Goal: Check status: Check status

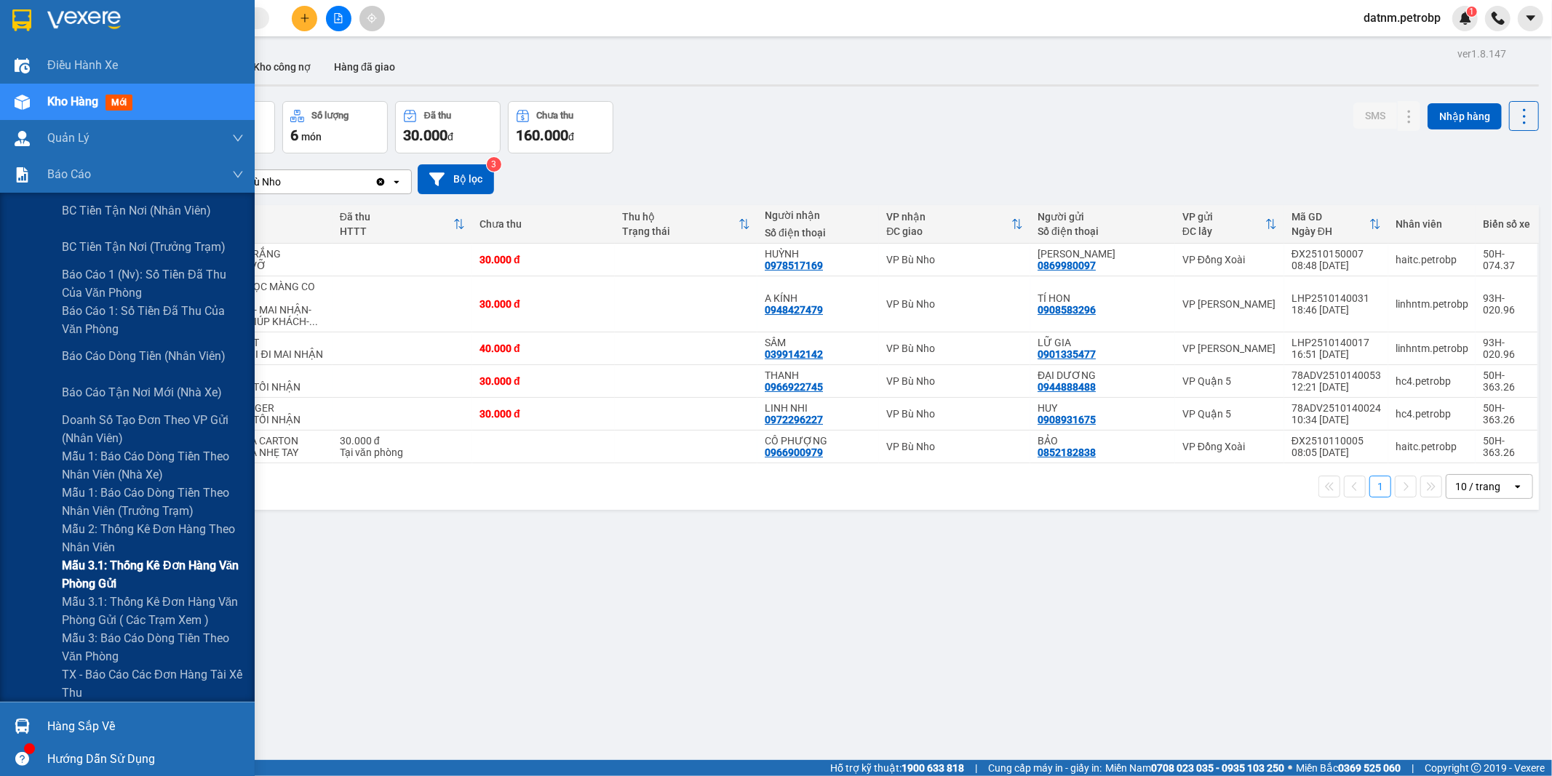
click at [86, 571] on span "Mẫu 3.1: Thống kê đơn hàng văn phòng gửi" at bounding box center [153, 575] width 182 height 36
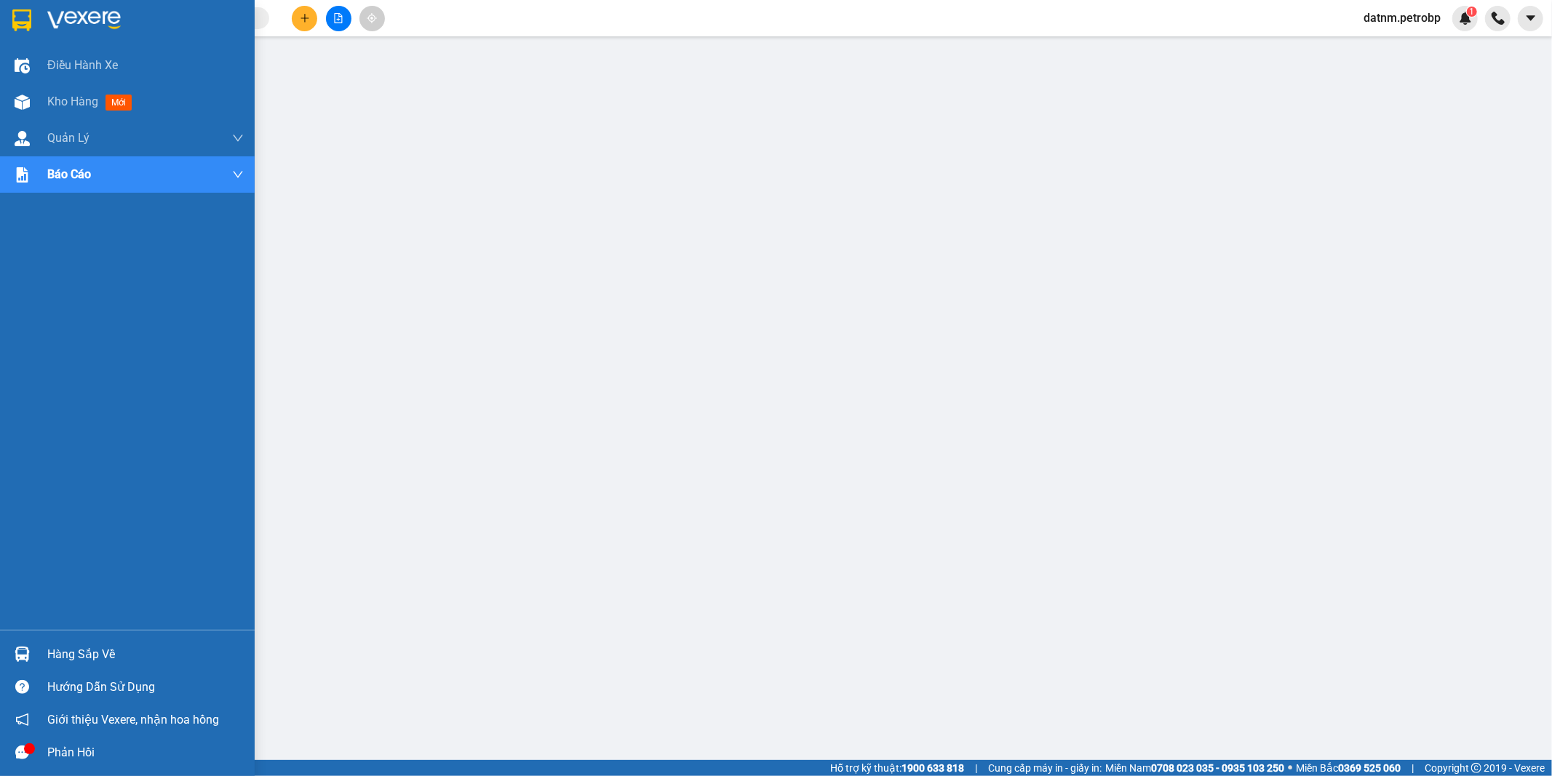
click at [63, 664] on div "Hàng sắp về" at bounding box center [145, 655] width 196 height 22
click at [42, 649] on div "Hàng sắp về" at bounding box center [127, 654] width 255 height 33
click at [42, 649] on div "Điều hành xe Kho hàng mới Quản [PERSON_NAME] lý chuyến Quản lý khách hàng Quản …" at bounding box center [127, 388] width 255 height 776
click at [69, 655] on div "Hàng sắp về" at bounding box center [145, 655] width 196 height 22
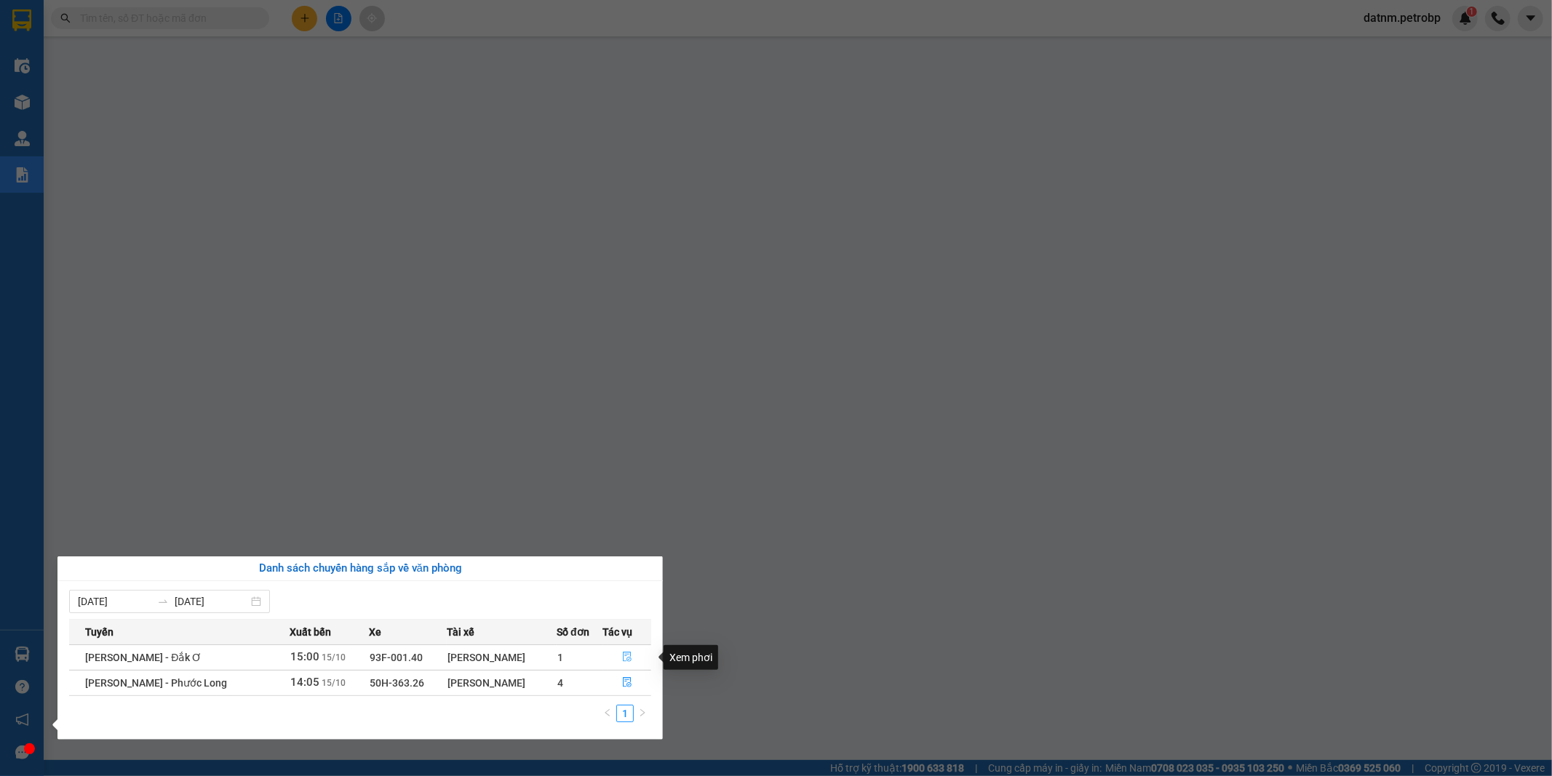
click at [627, 657] on icon "file-done" at bounding box center [627, 657] width 10 height 10
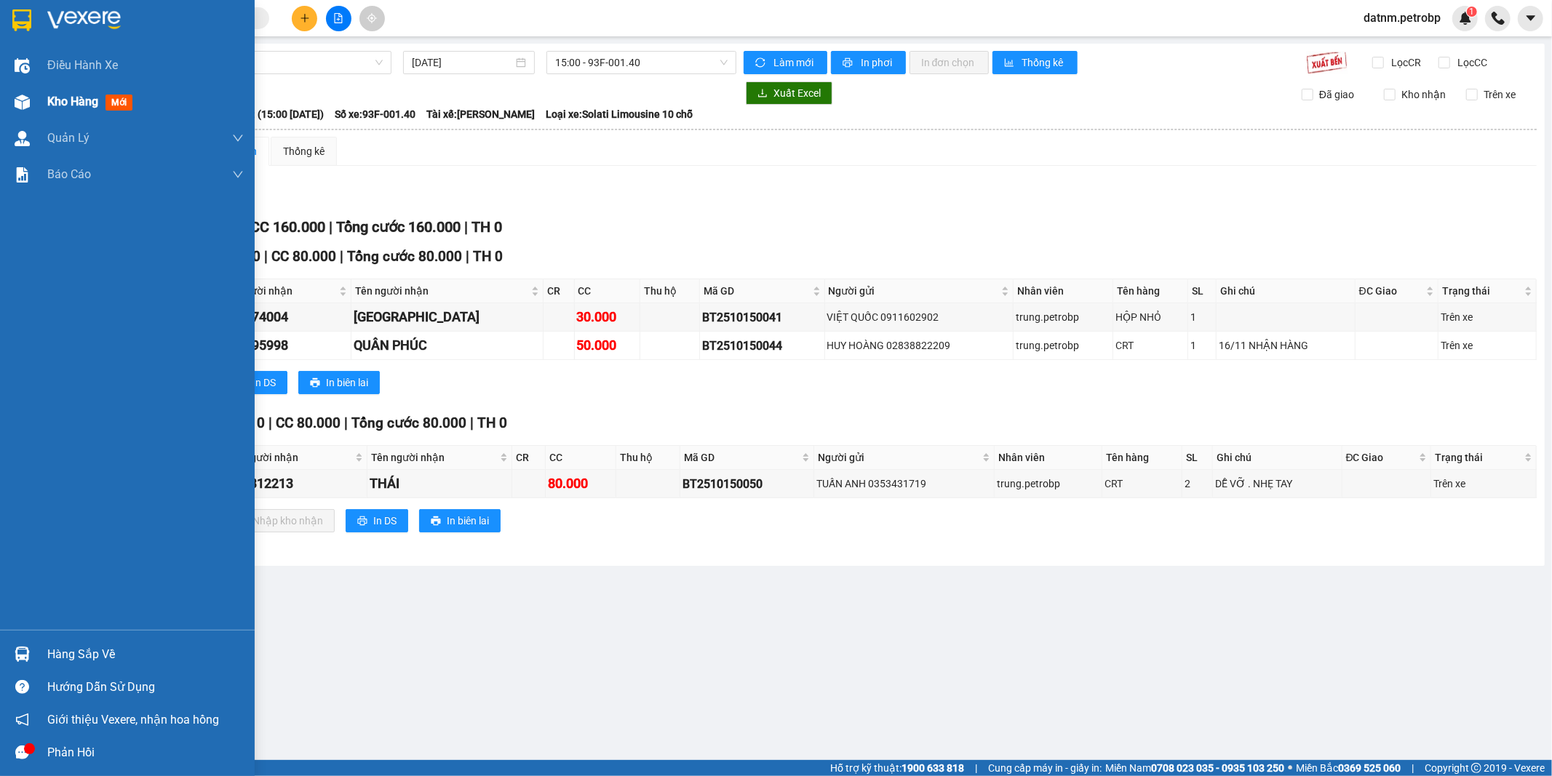
click at [48, 99] on span "Kho hàng" at bounding box center [72, 102] width 51 height 14
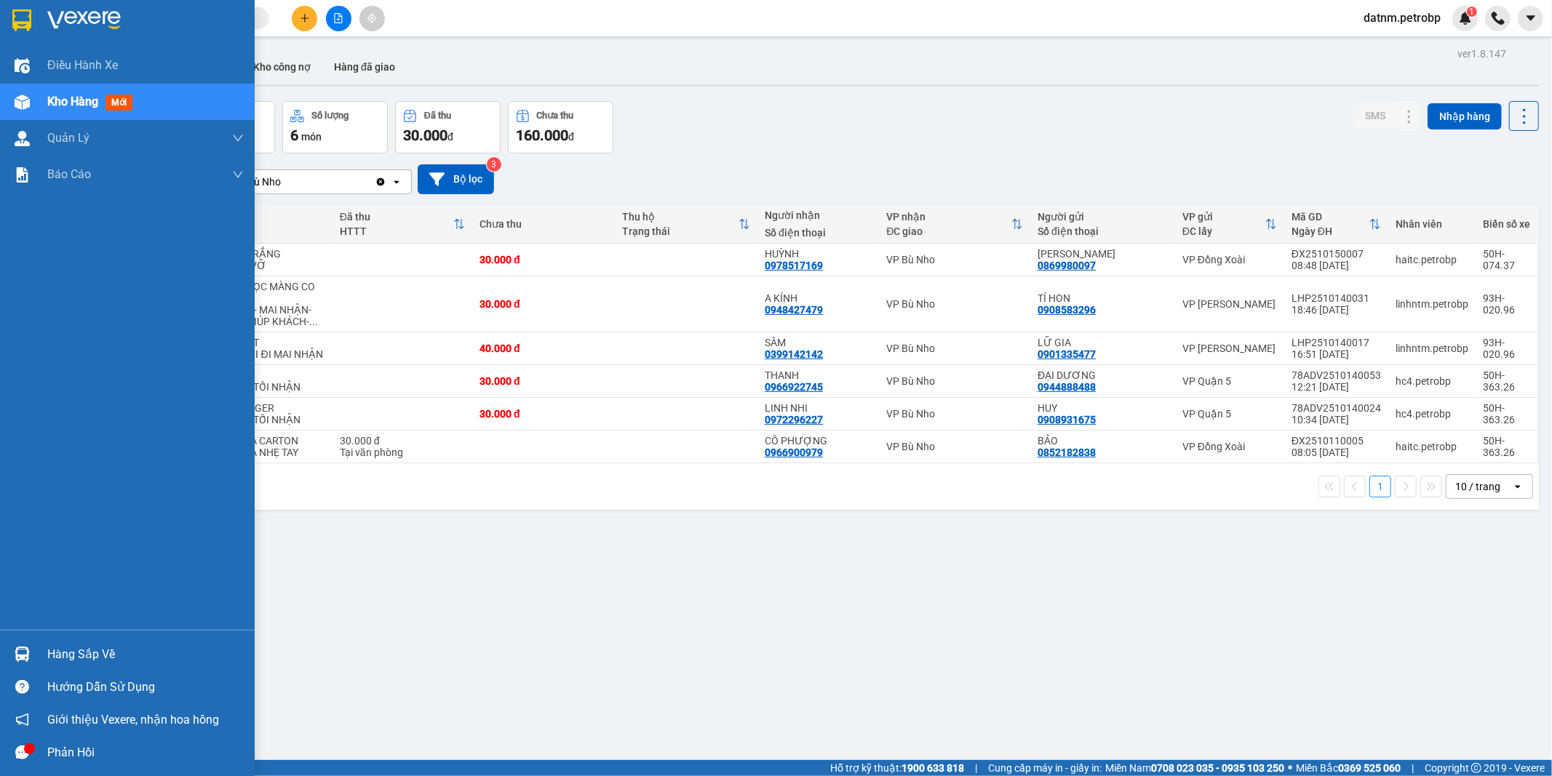
click at [63, 652] on div "Hàng sắp về" at bounding box center [145, 655] width 196 height 22
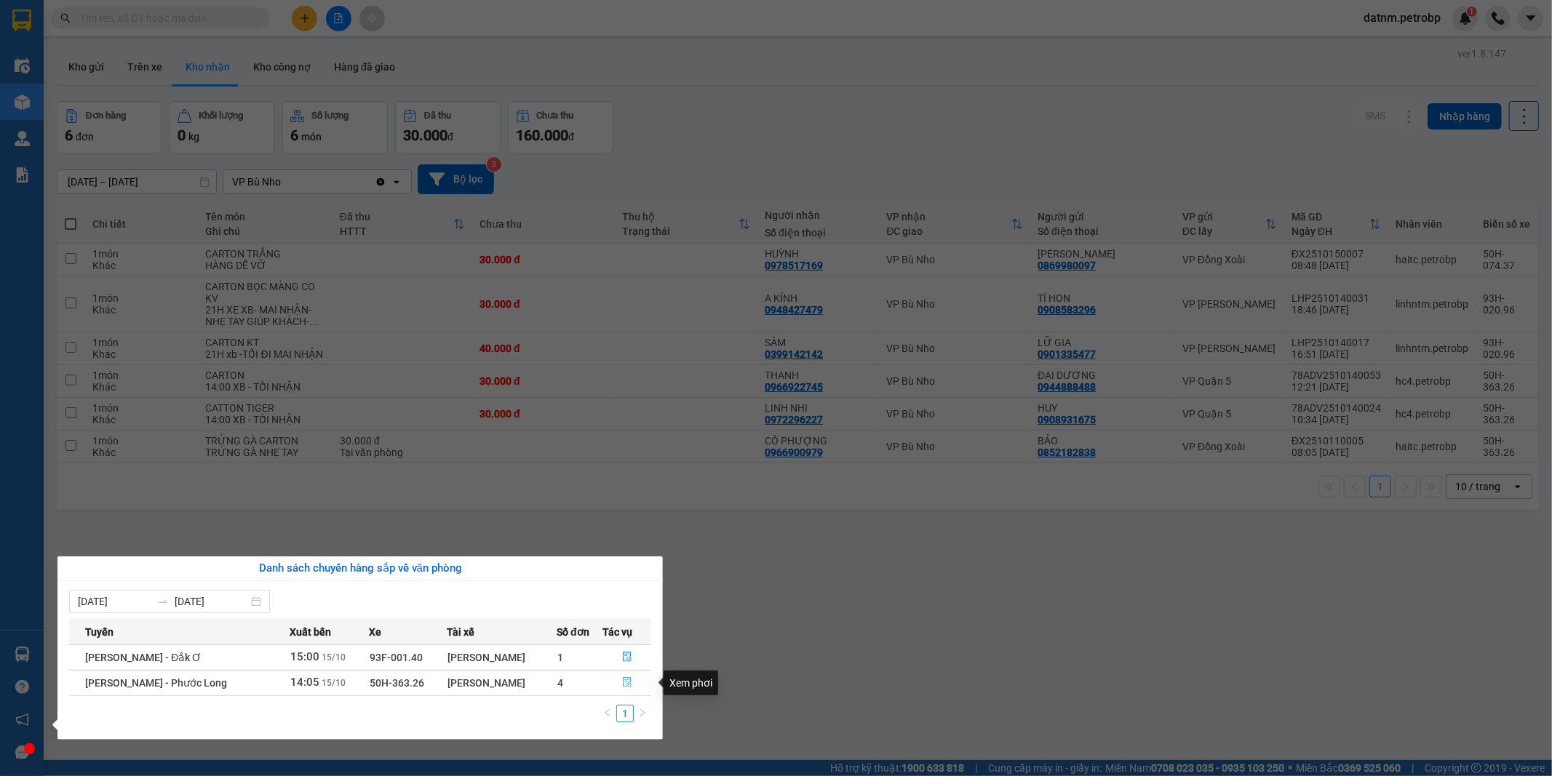
click at [627, 680] on icon "file-done" at bounding box center [627, 683] width 9 height 10
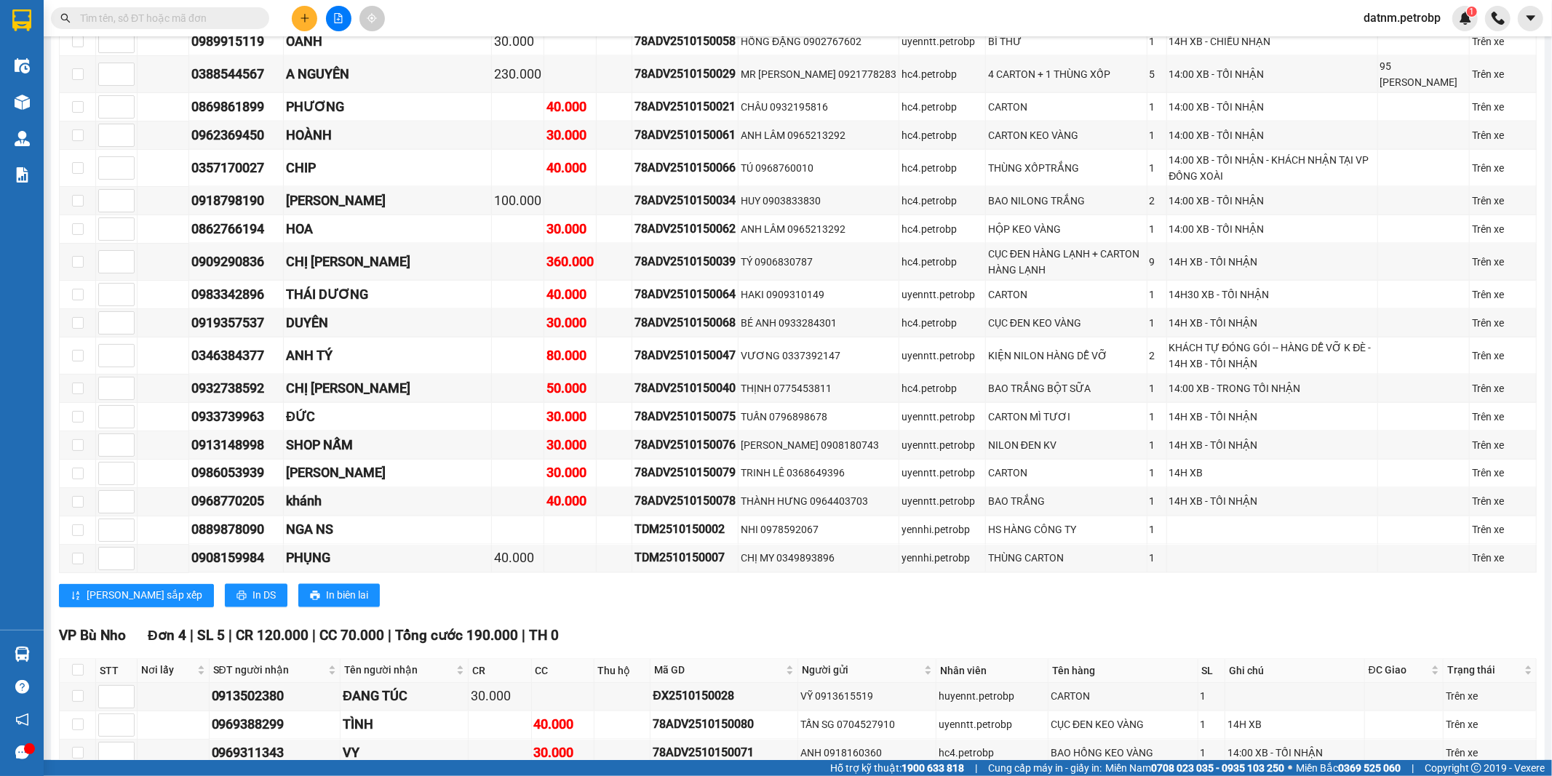
scroll to position [1779, 0]
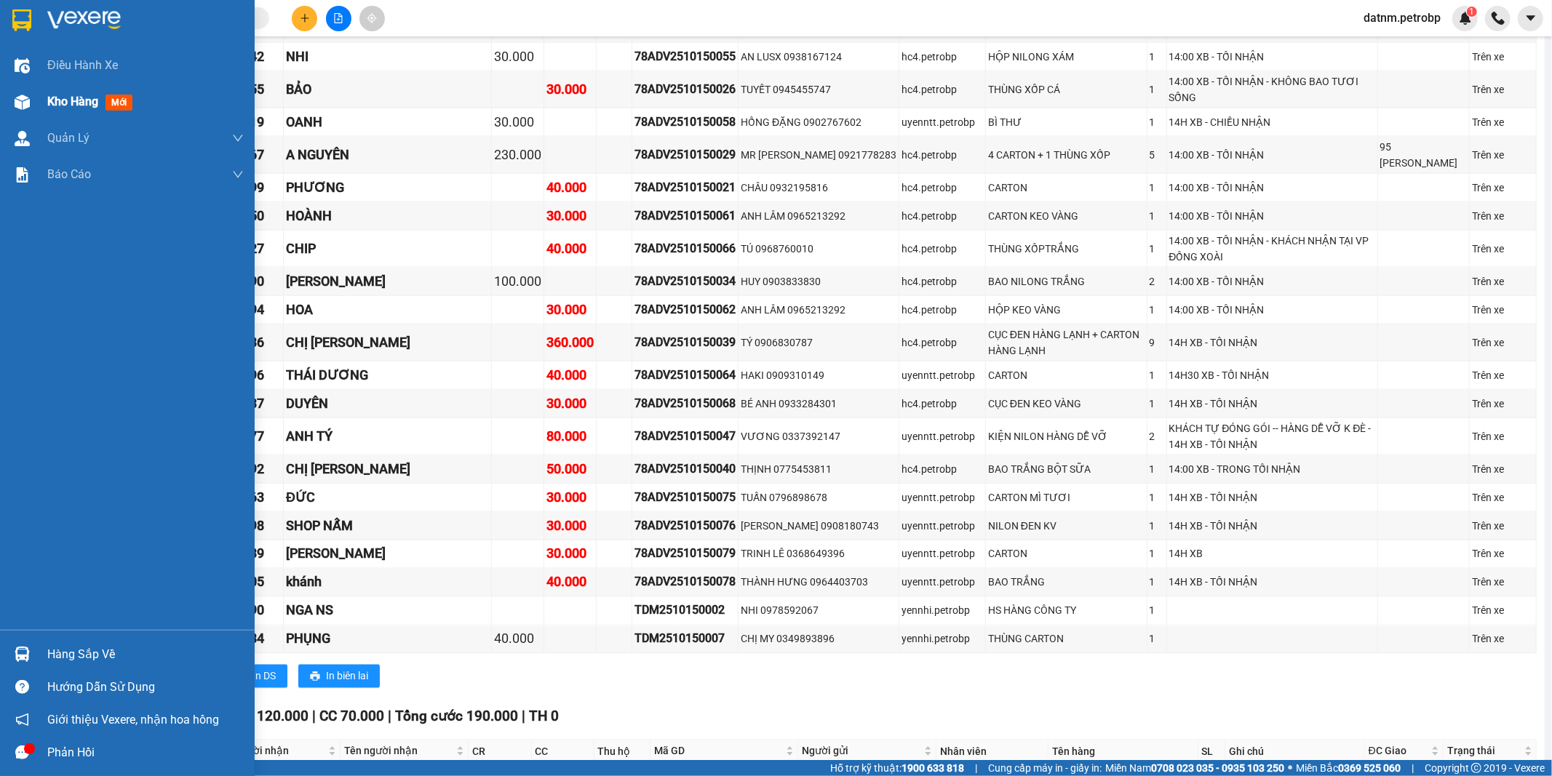
click at [61, 103] on span "Kho hàng" at bounding box center [72, 102] width 51 height 14
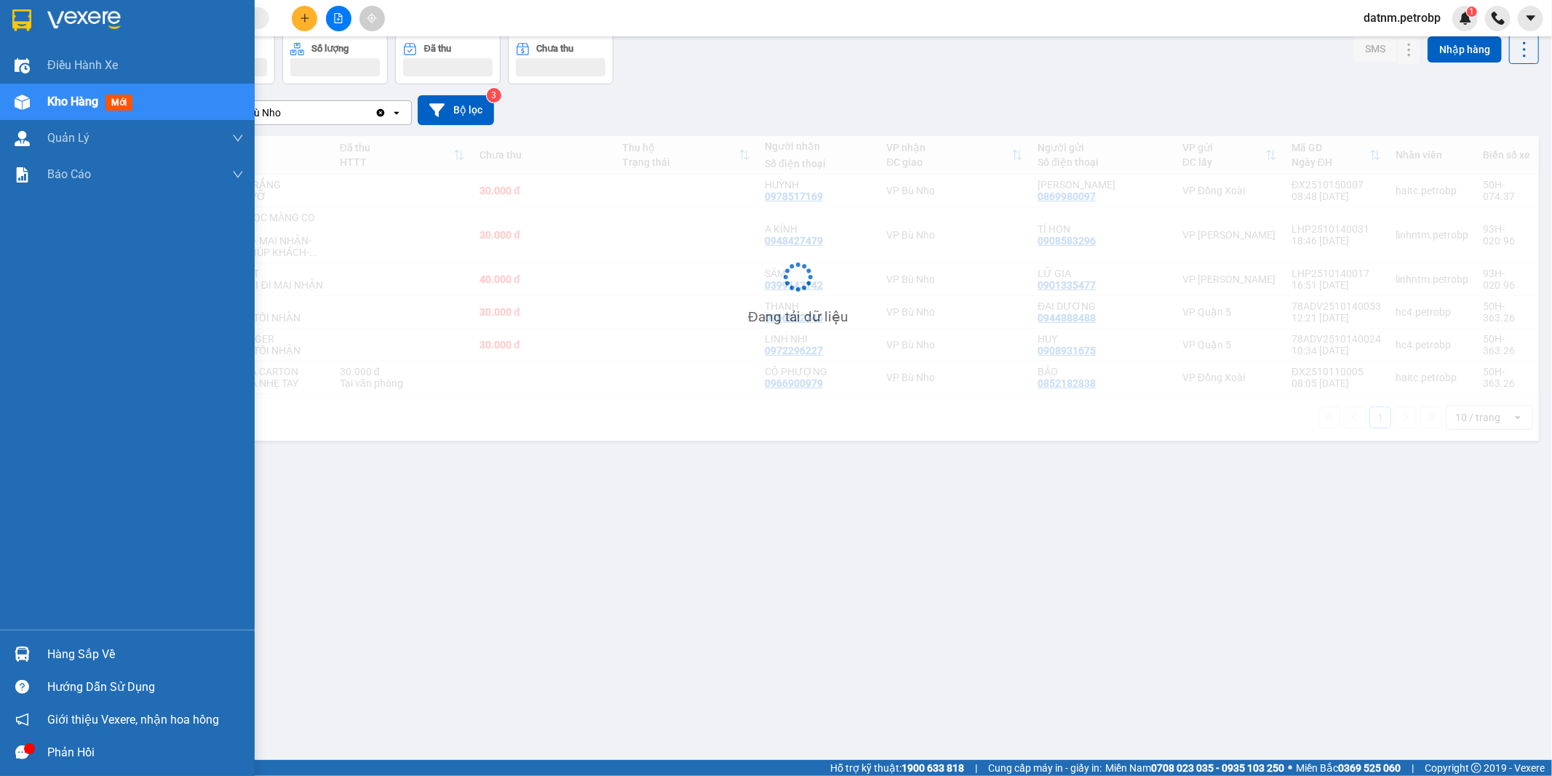
scroll to position [67, 0]
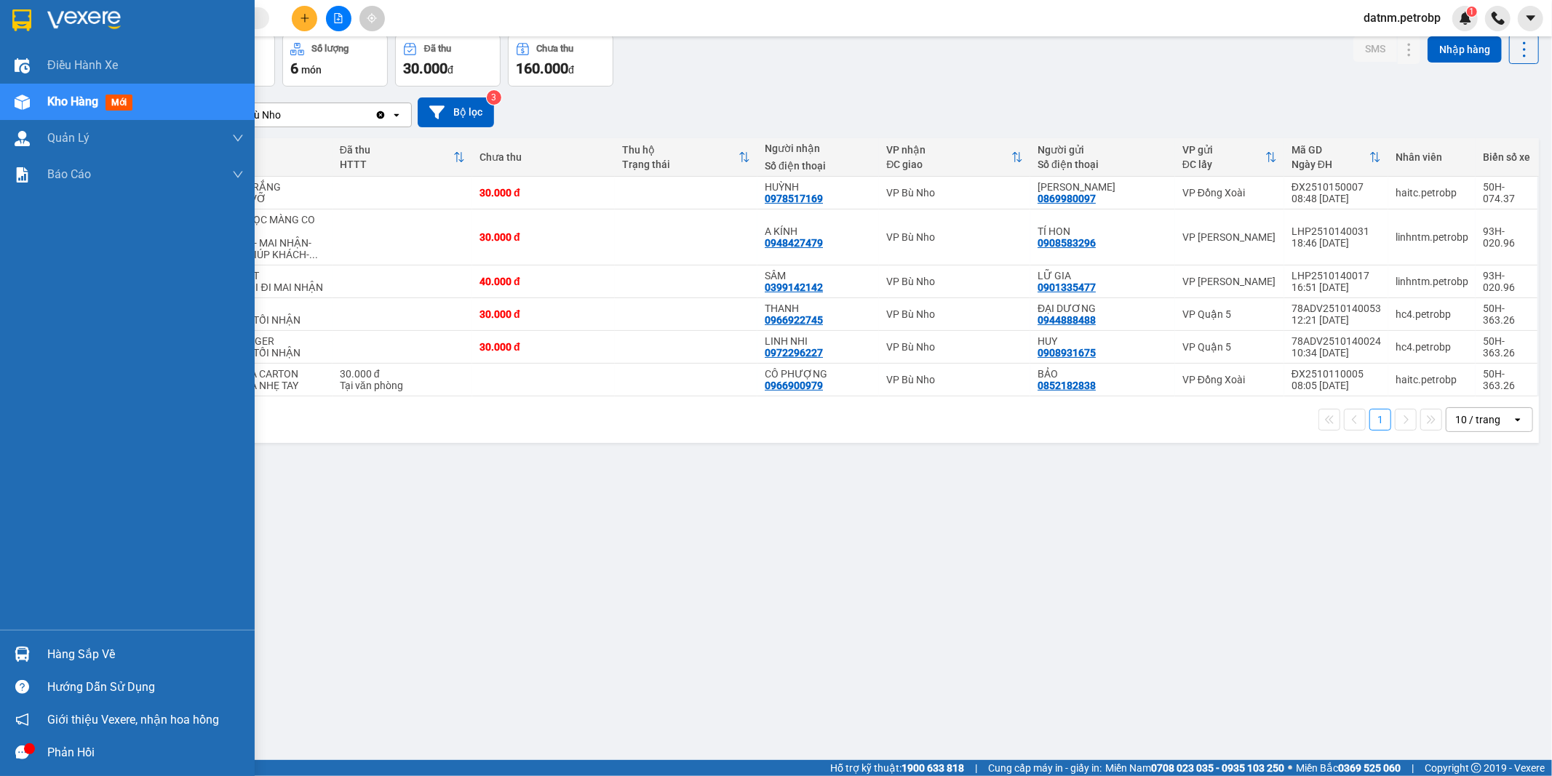
click at [70, 651] on div "Hàng sắp về" at bounding box center [145, 655] width 196 height 22
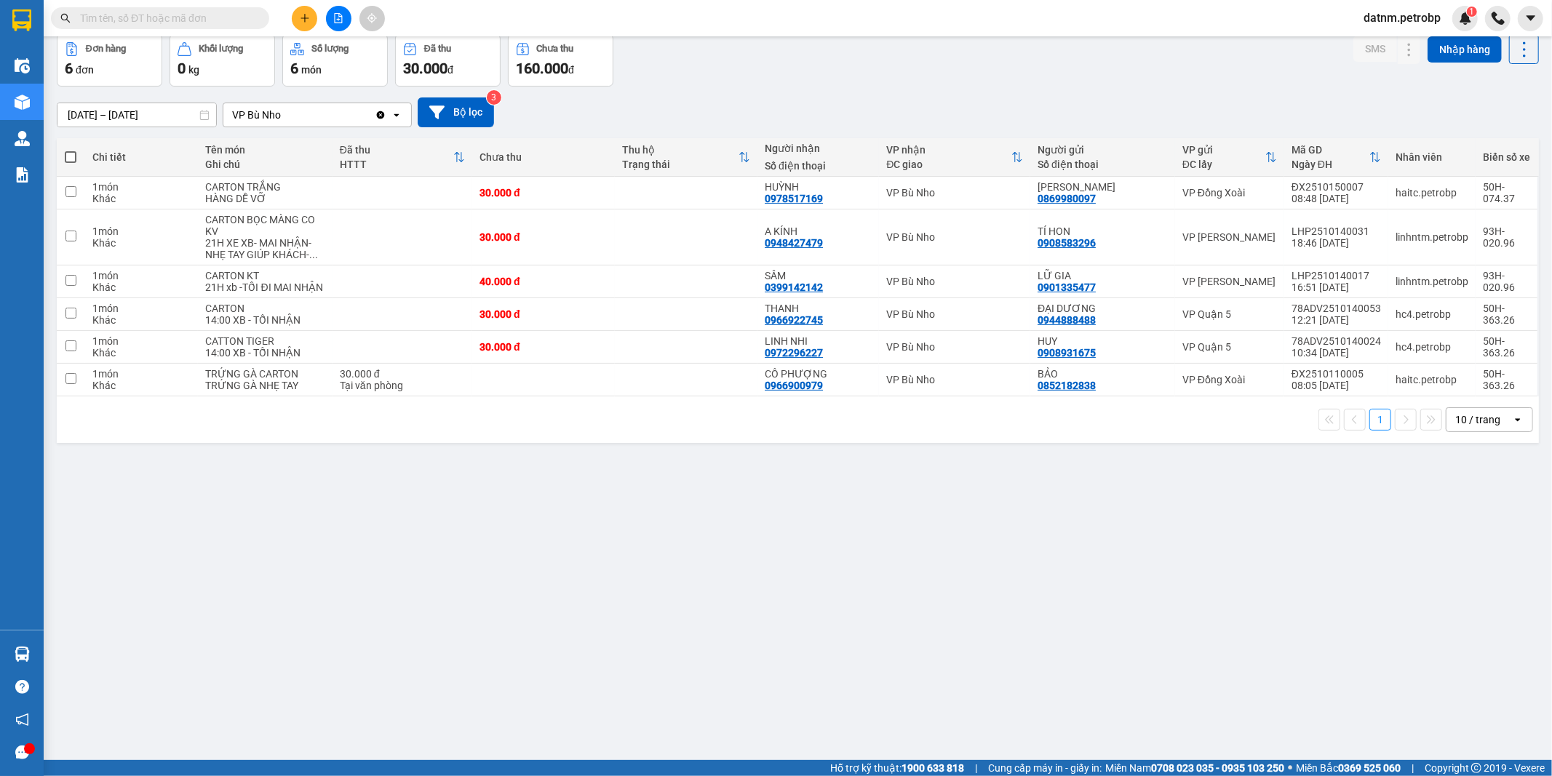
click at [44, 651] on div "Điều hành xe Kho hàng mới Quản [PERSON_NAME] lý chuyến Quản lý khách hàng Quản …" at bounding box center [22, 388] width 44 height 776
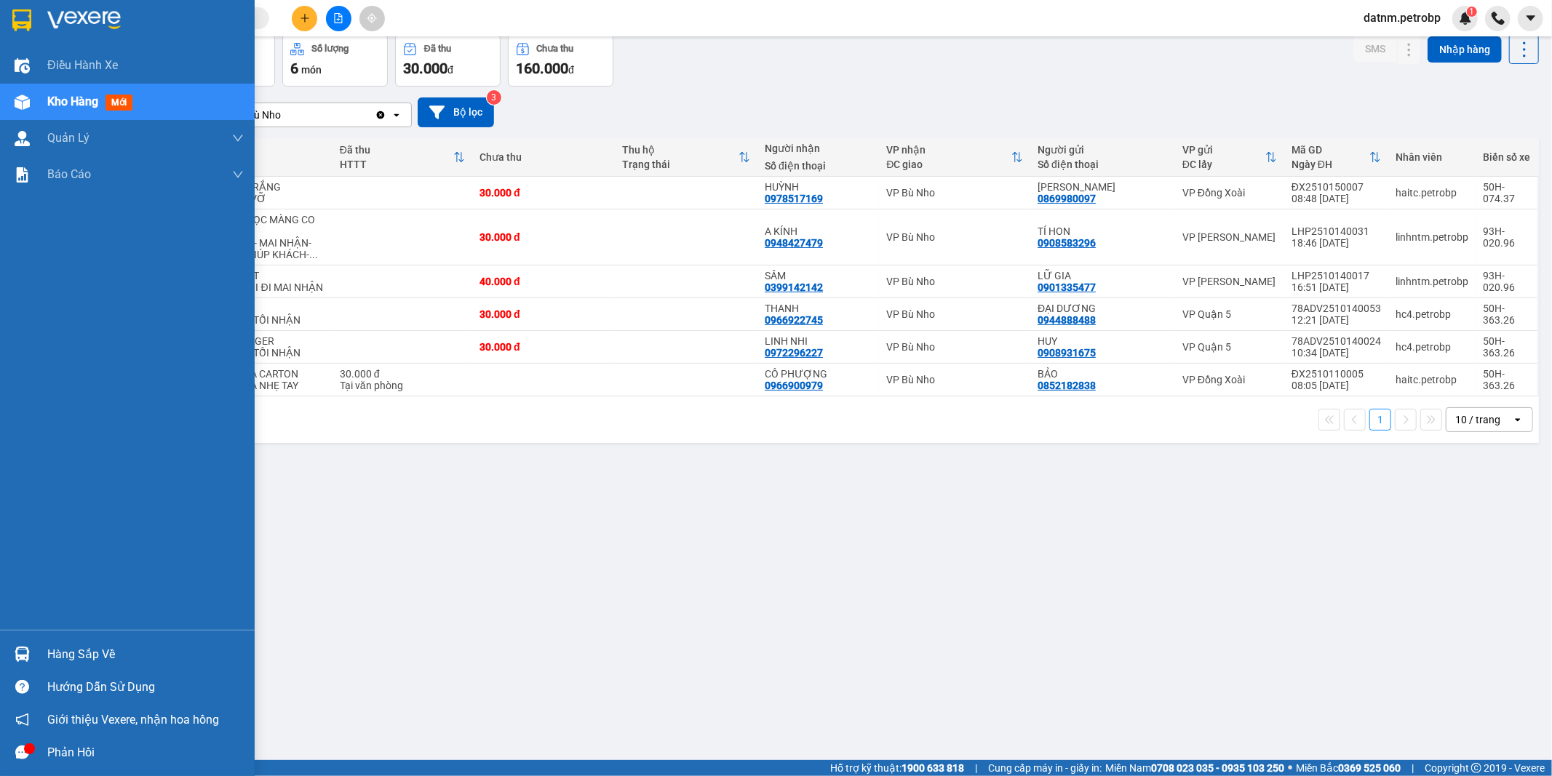
click at [103, 653] on div "Hàng sắp về" at bounding box center [145, 655] width 196 height 22
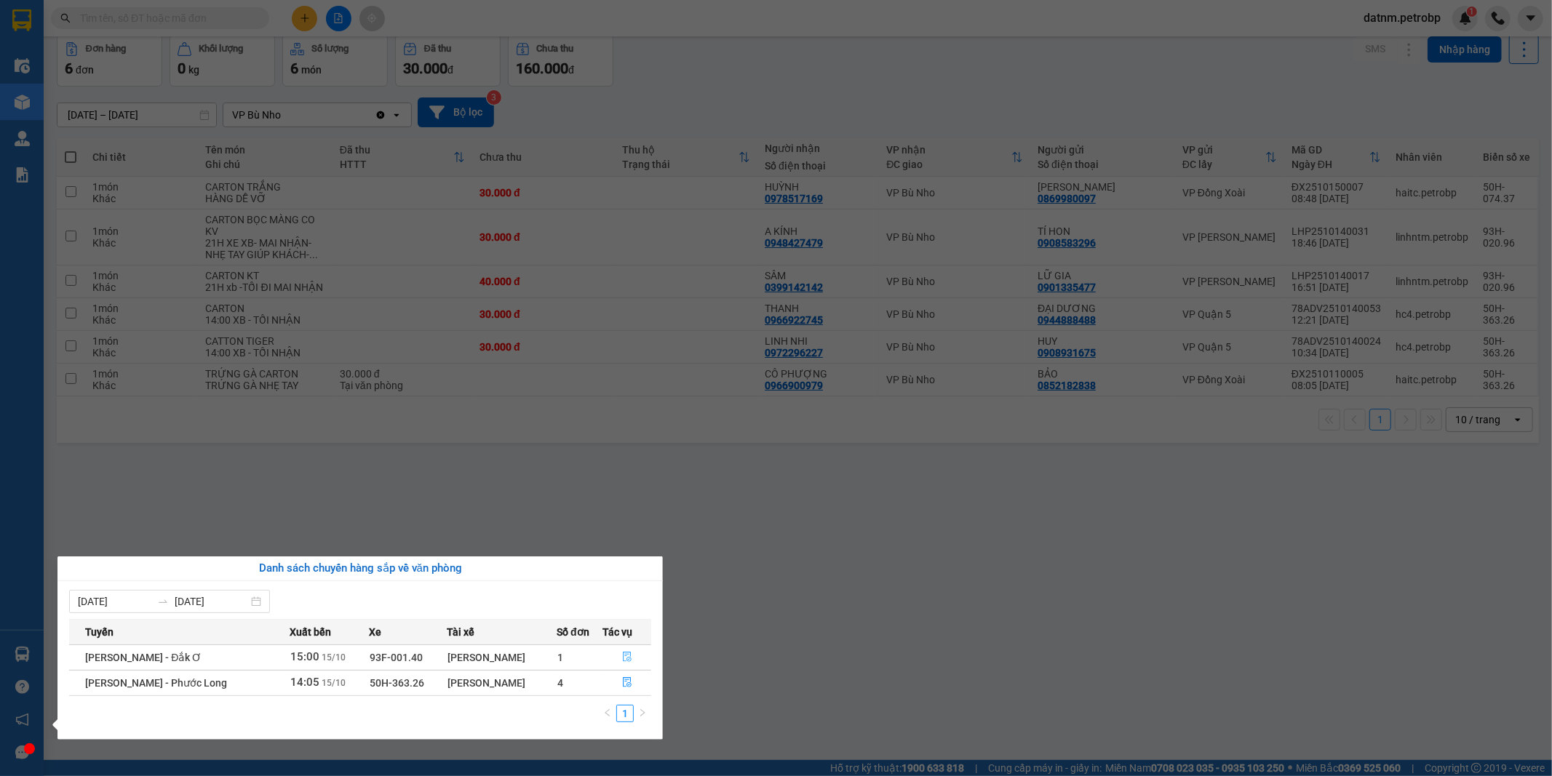
click at [627, 658] on icon "file-done" at bounding box center [627, 657] width 10 height 10
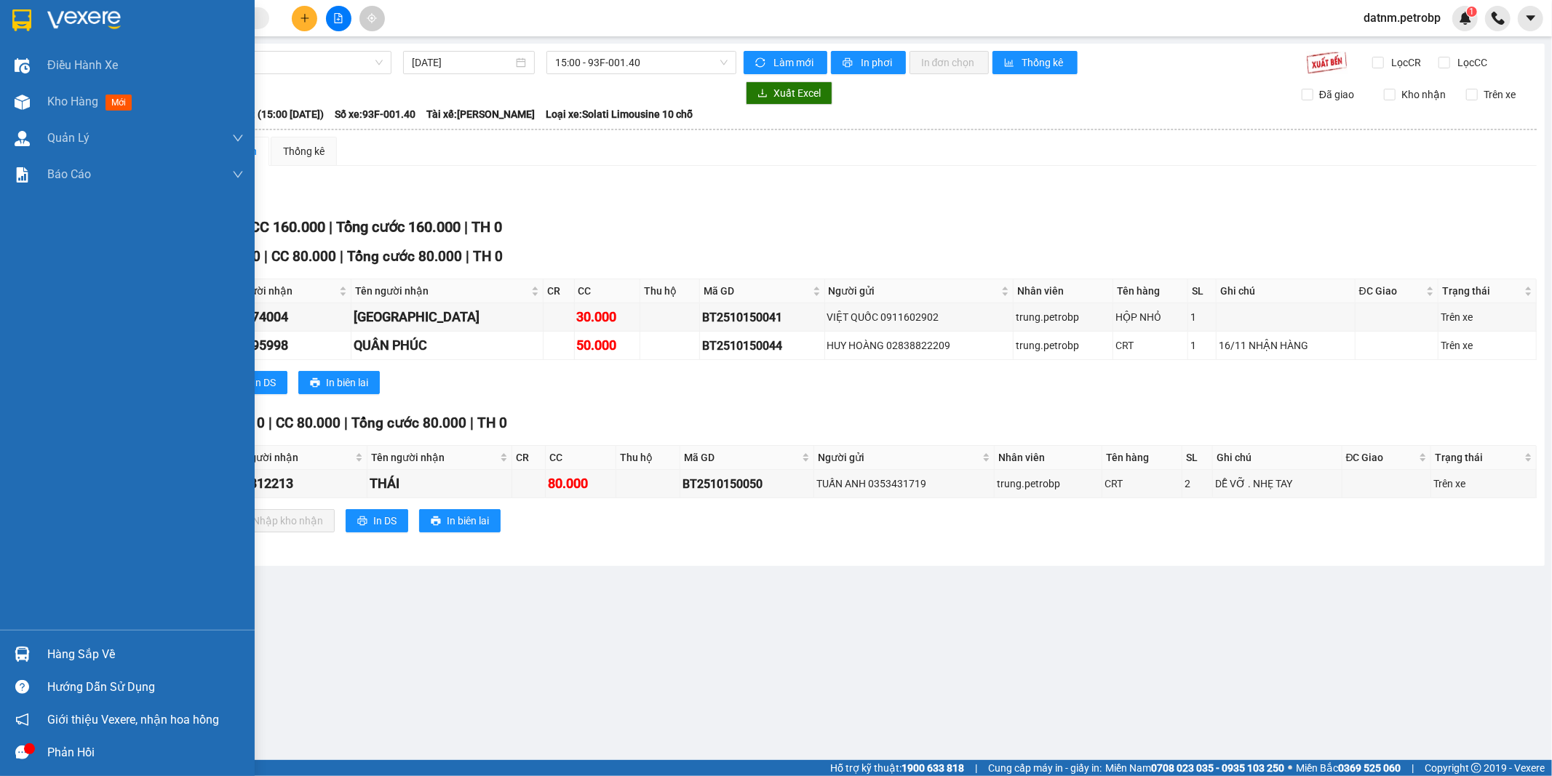
click at [73, 659] on div "Hàng sắp về" at bounding box center [145, 655] width 196 height 22
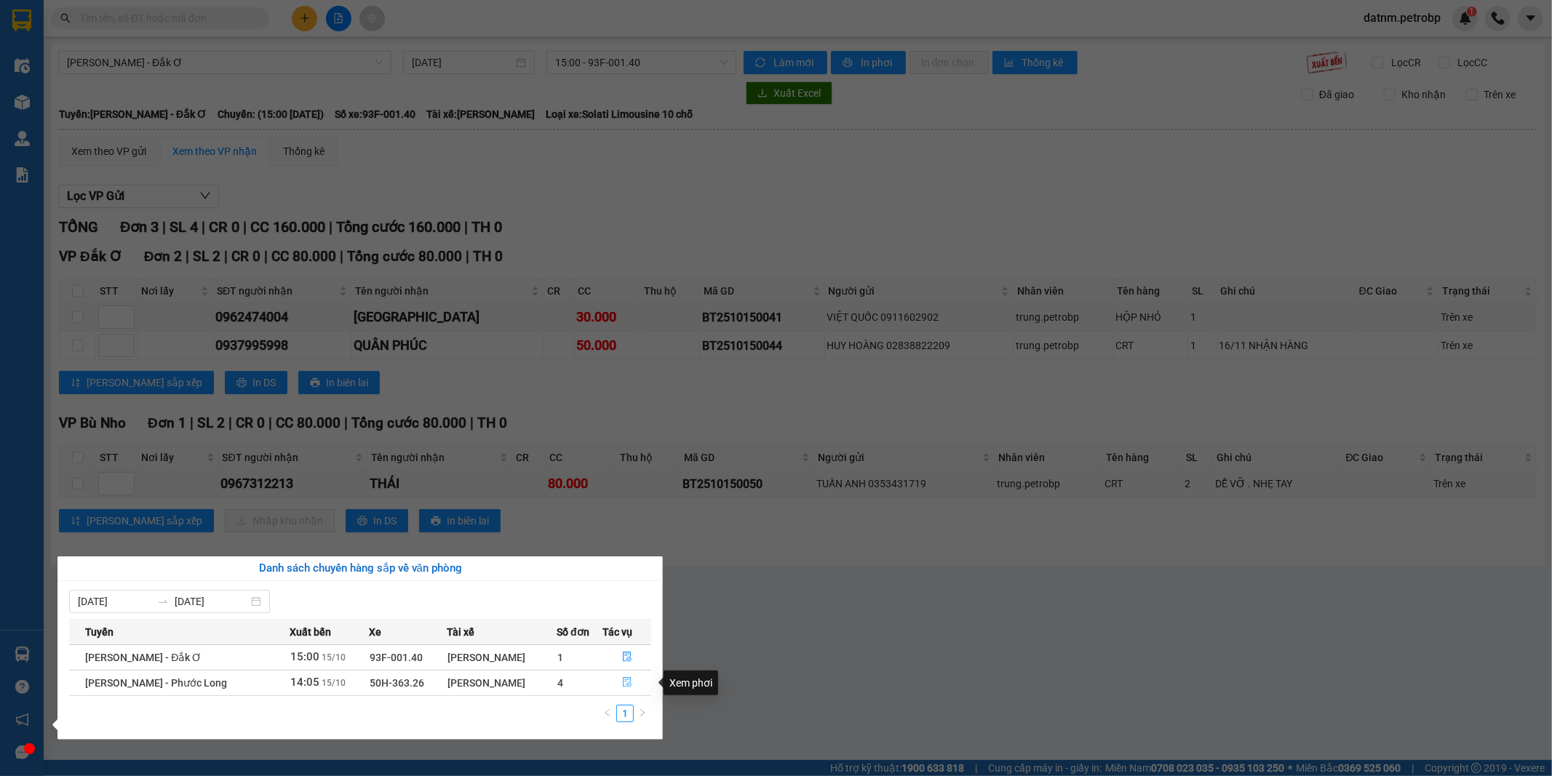
click at [623, 683] on icon "file-done" at bounding box center [627, 683] width 9 height 10
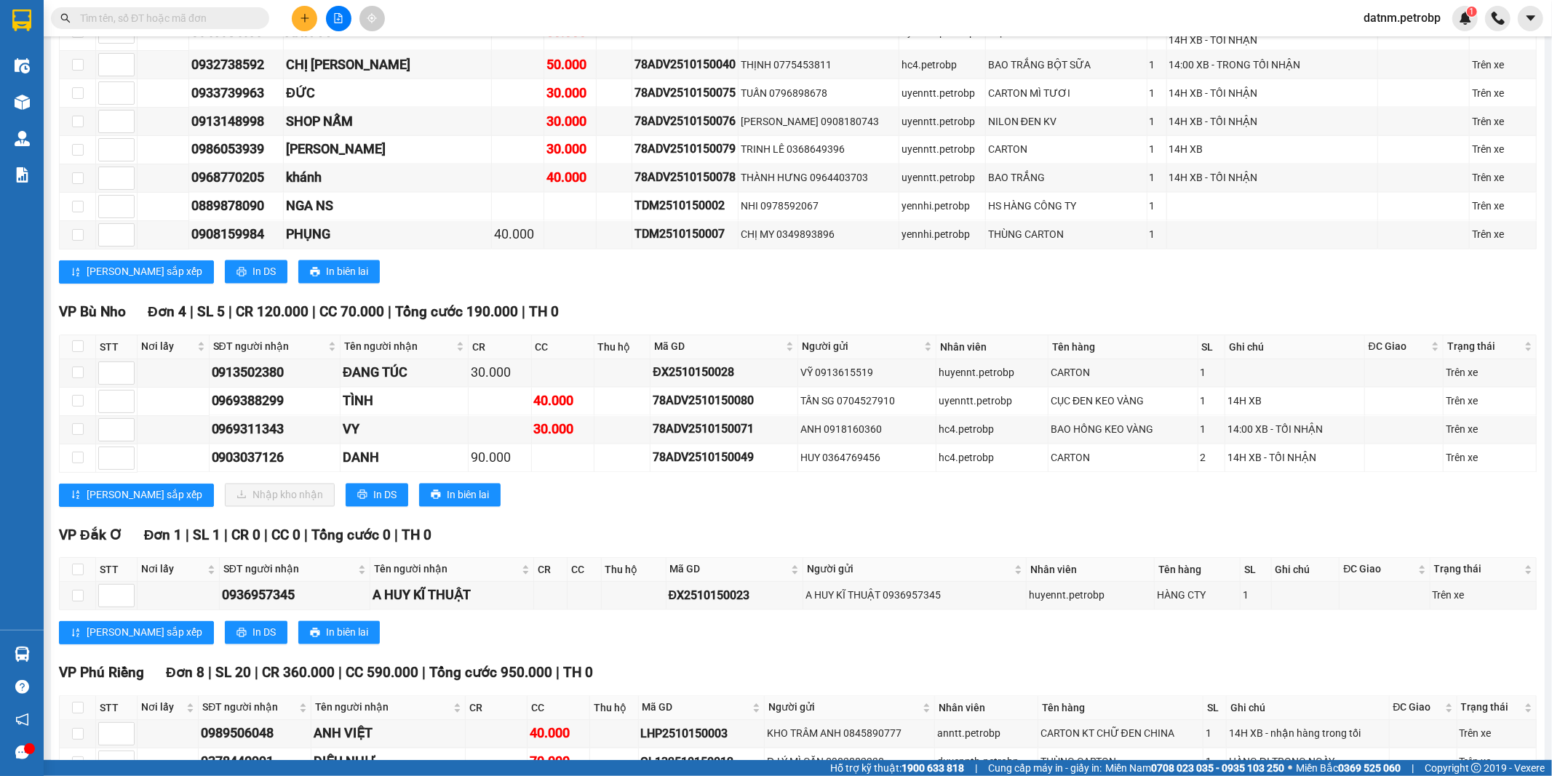
scroll to position [2264, 0]
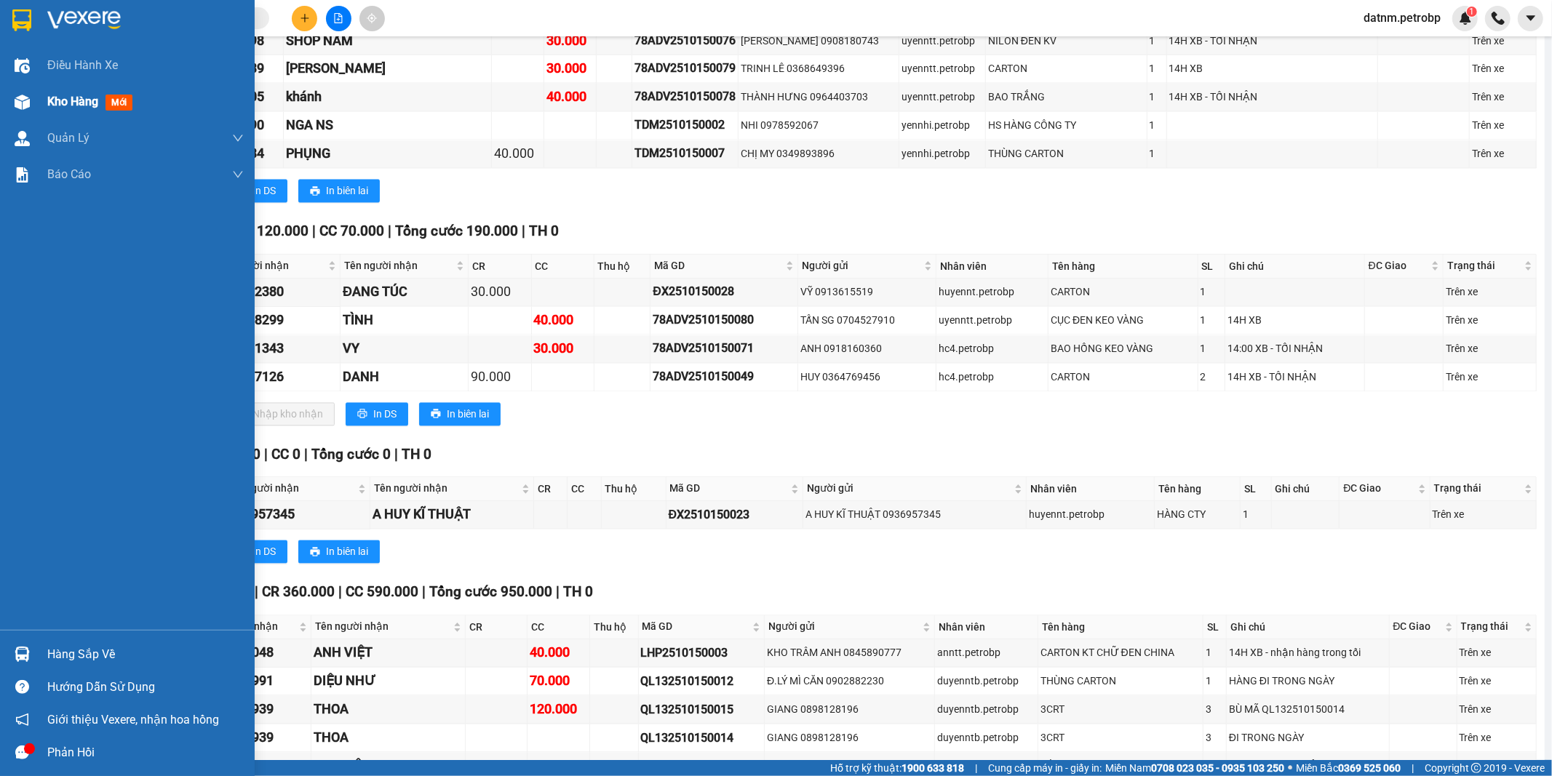
click at [69, 108] on span "Kho hàng" at bounding box center [72, 102] width 51 height 14
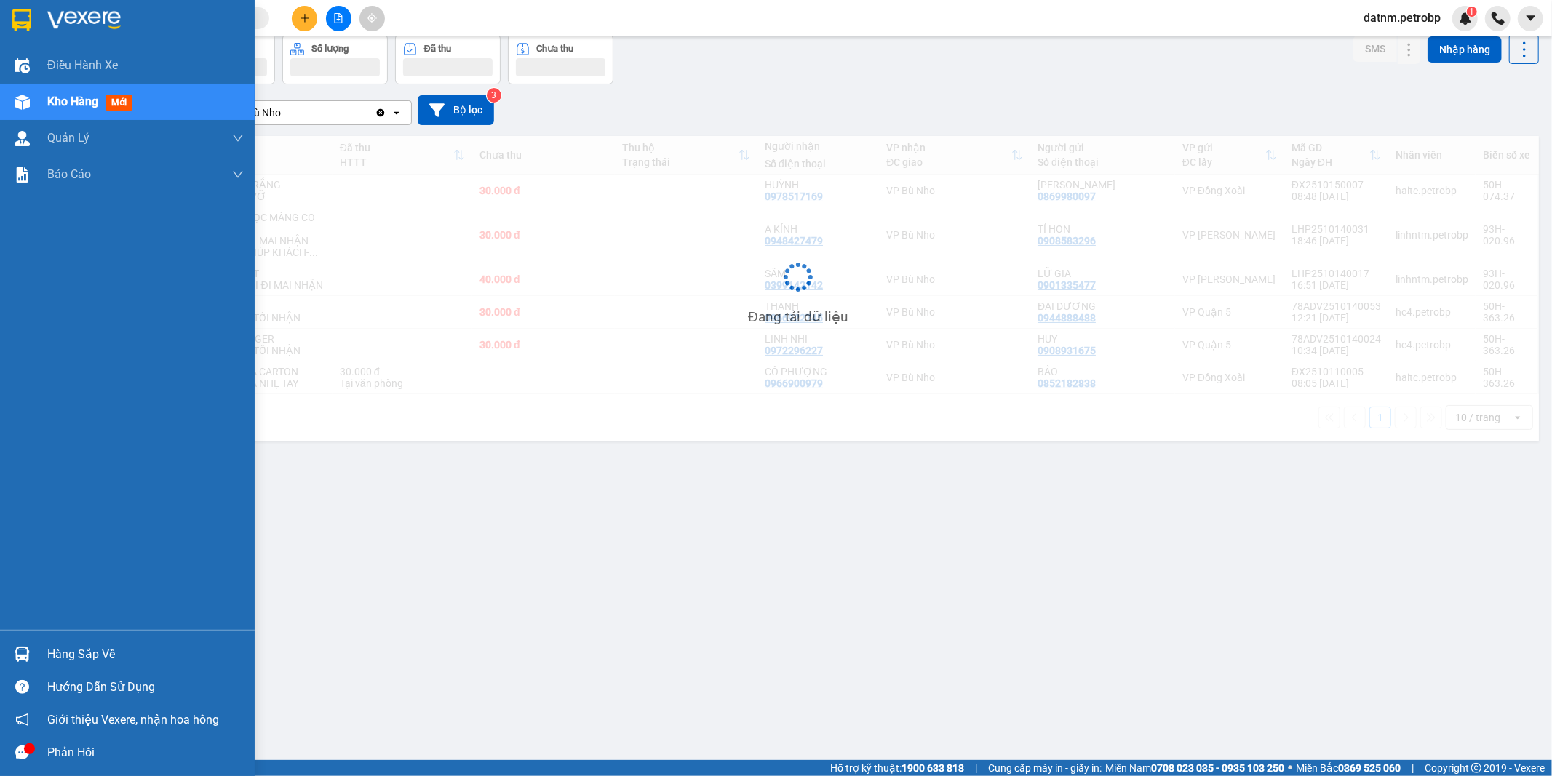
scroll to position [67, 0]
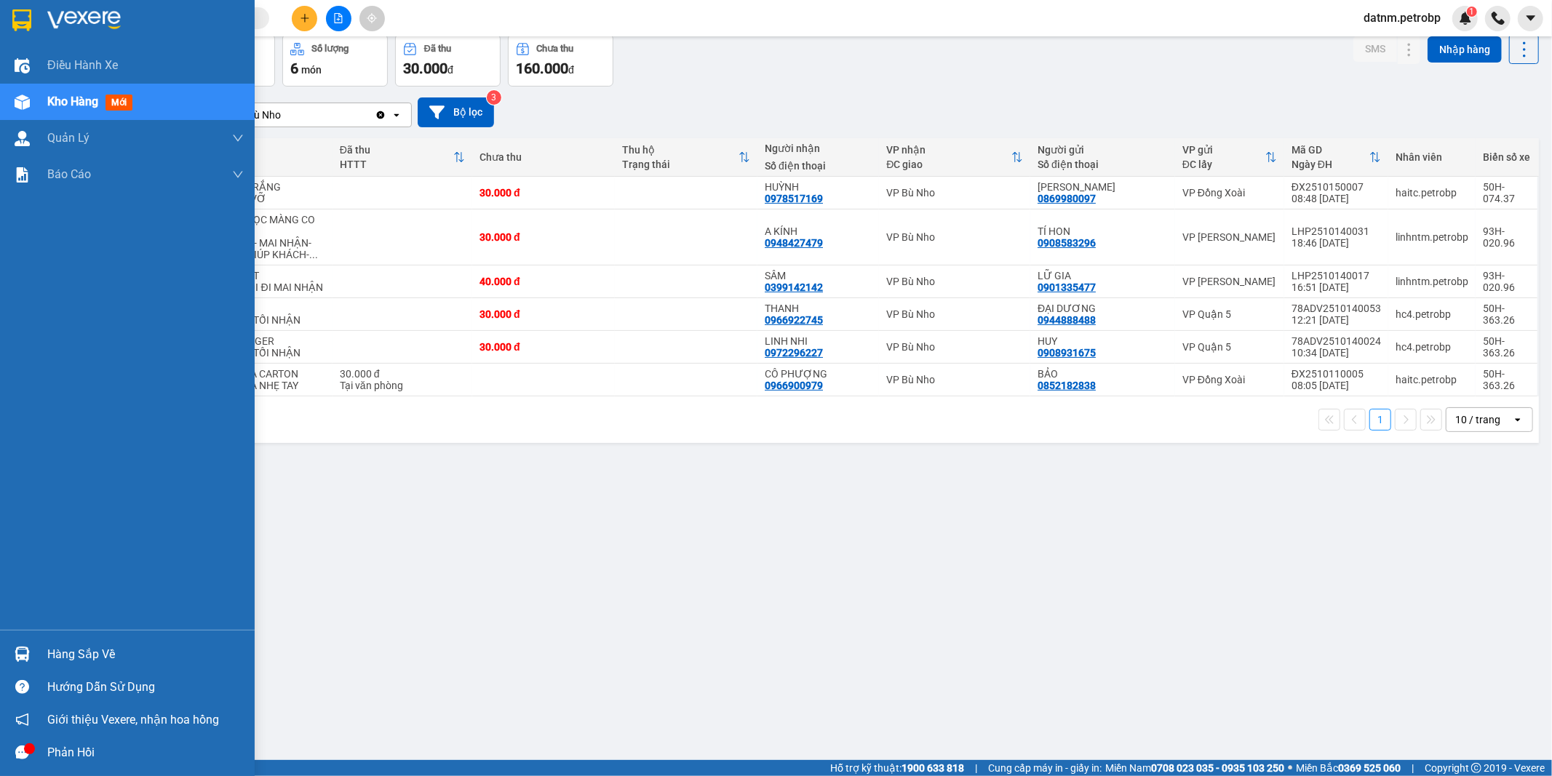
click at [71, 648] on div "Hàng sắp về" at bounding box center [145, 655] width 196 height 22
click at [71, 648] on body "Kết quả tìm kiếm ( 0 ) Bộ lọc Ngày tạo đơn gần nhất No Data datnm.petrobp 1 Điề…" at bounding box center [776, 388] width 1552 height 776
click at [71, 648] on div "Hàng sắp về" at bounding box center [145, 655] width 196 height 22
